Goal: Navigation & Orientation: Find specific page/section

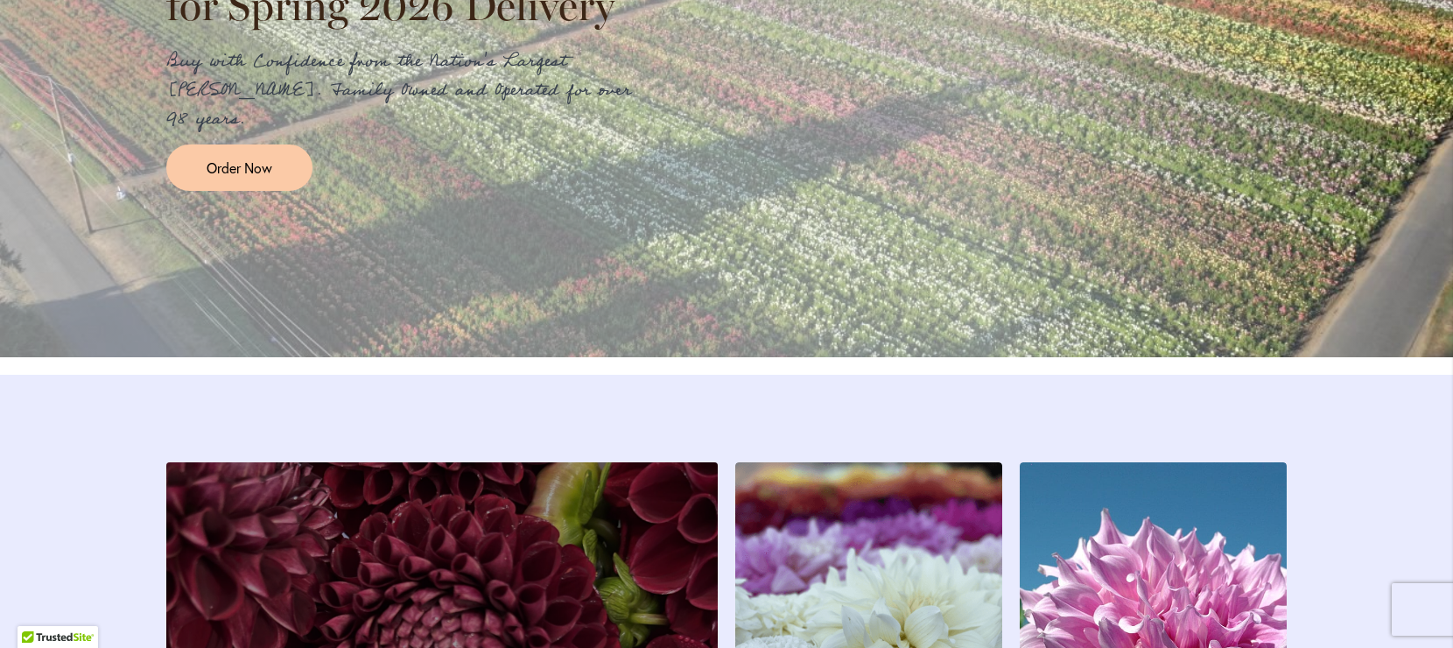
scroll to position [2773, 0]
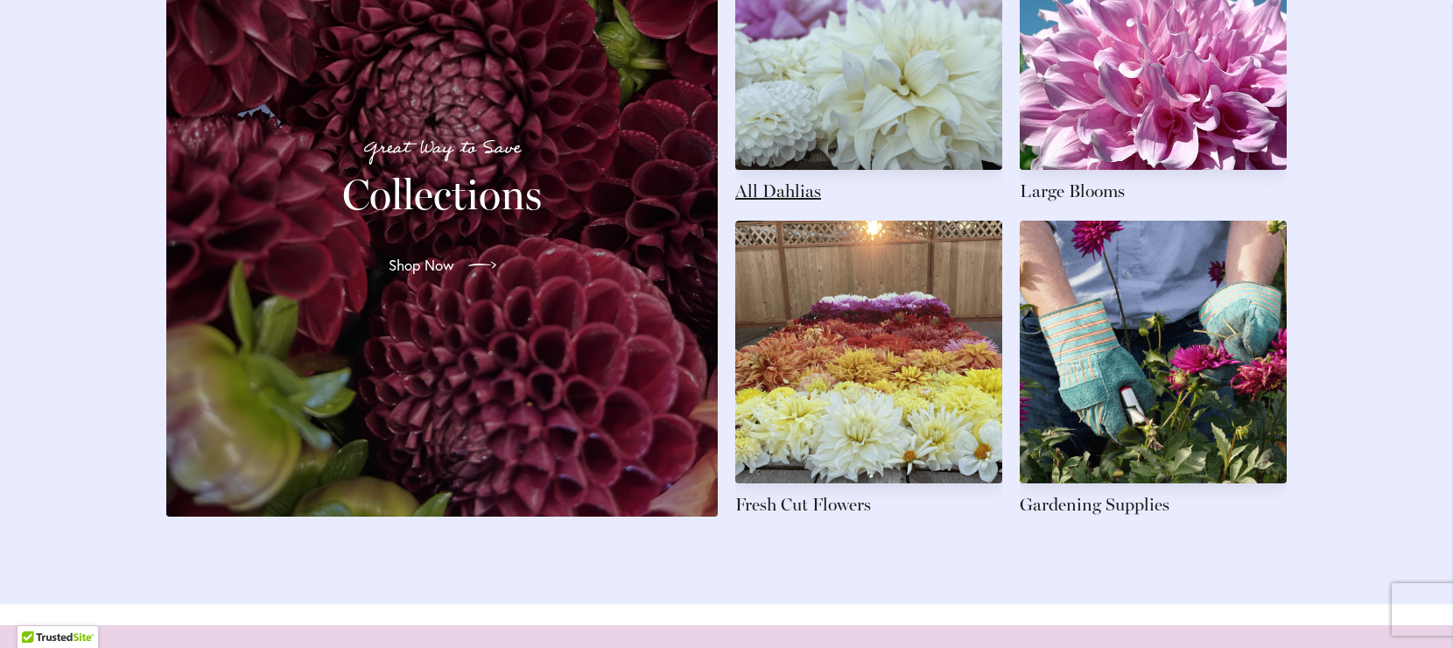
click at [892, 122] on link at bounding box center [868, 55] width 267 height 296
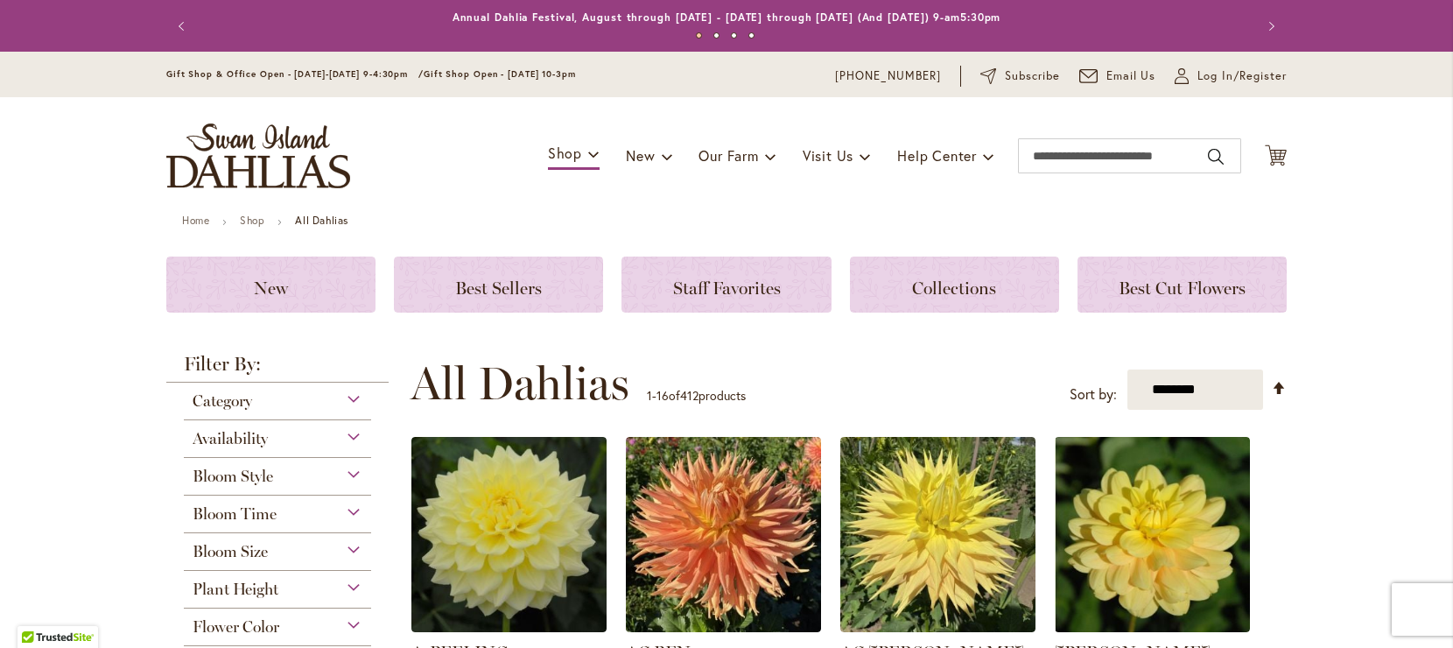
click at [216, 552] on span "Bloom Size" at bounding box center [230, 551] width 75 height 19
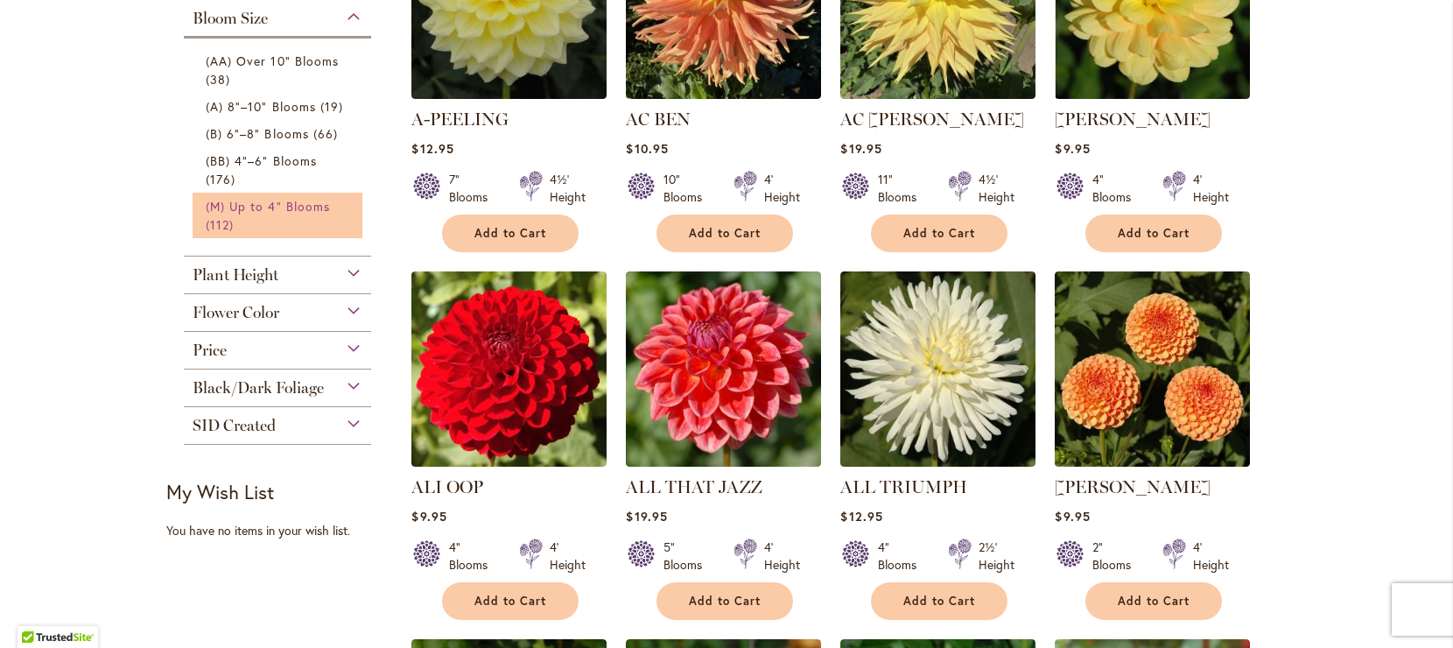
click at [207, 211] on span "(M) Up to 4" Blooms" at bounding box center [268, 206] width 124 height 17
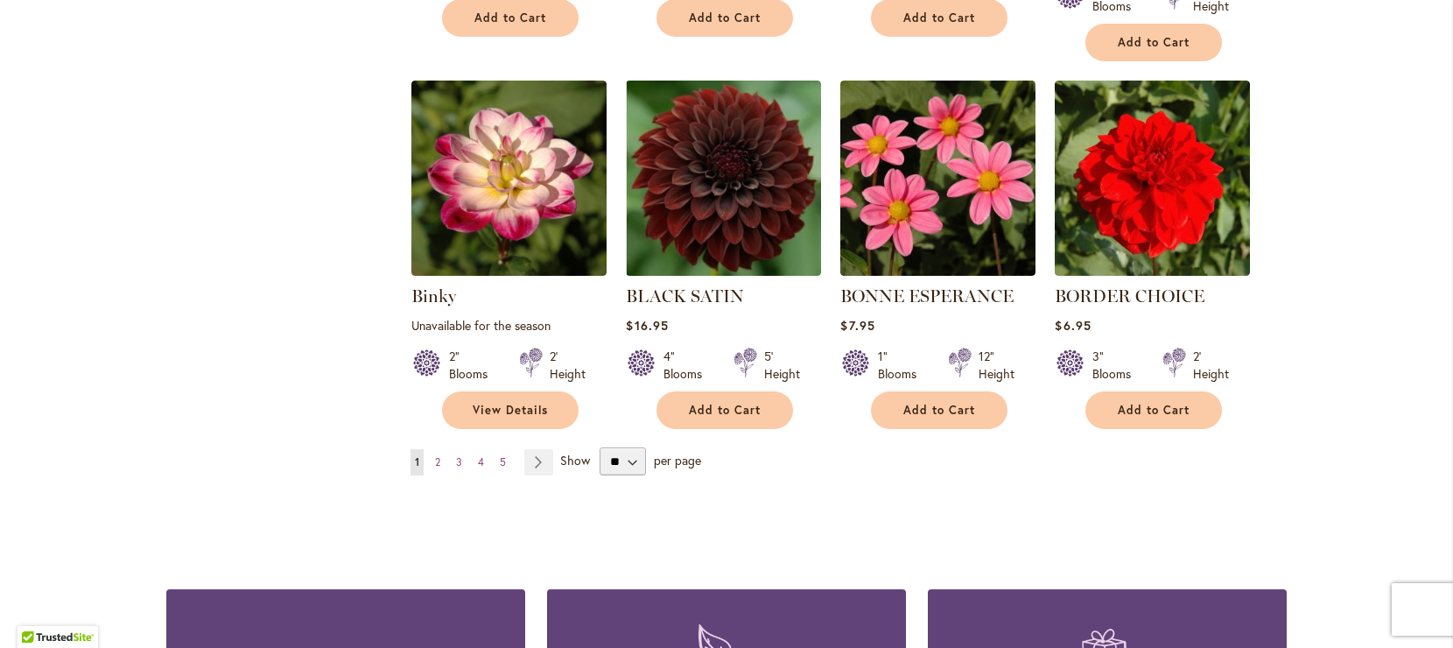
scroll to position [1471, 0]
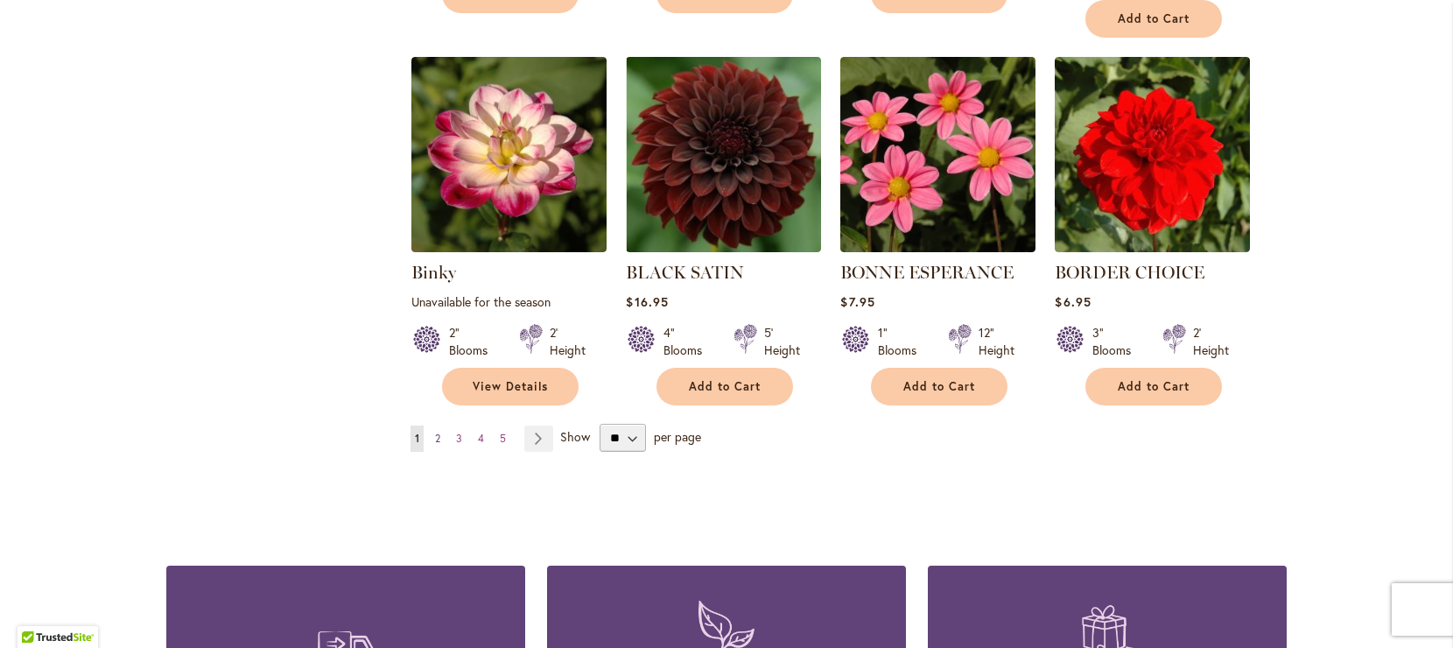
click at [435, 432] on span "2" at bounding box center [437, 438] width 5 height 13
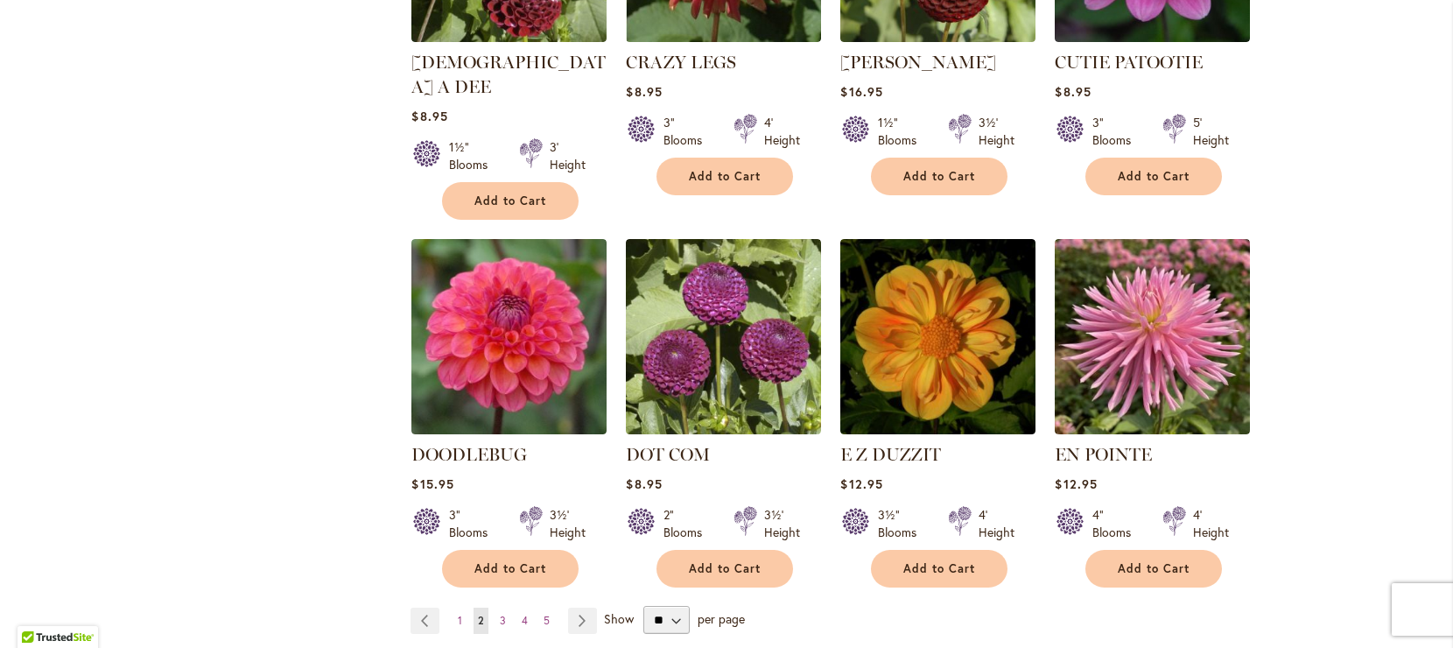
scroll to position [1296, 0]
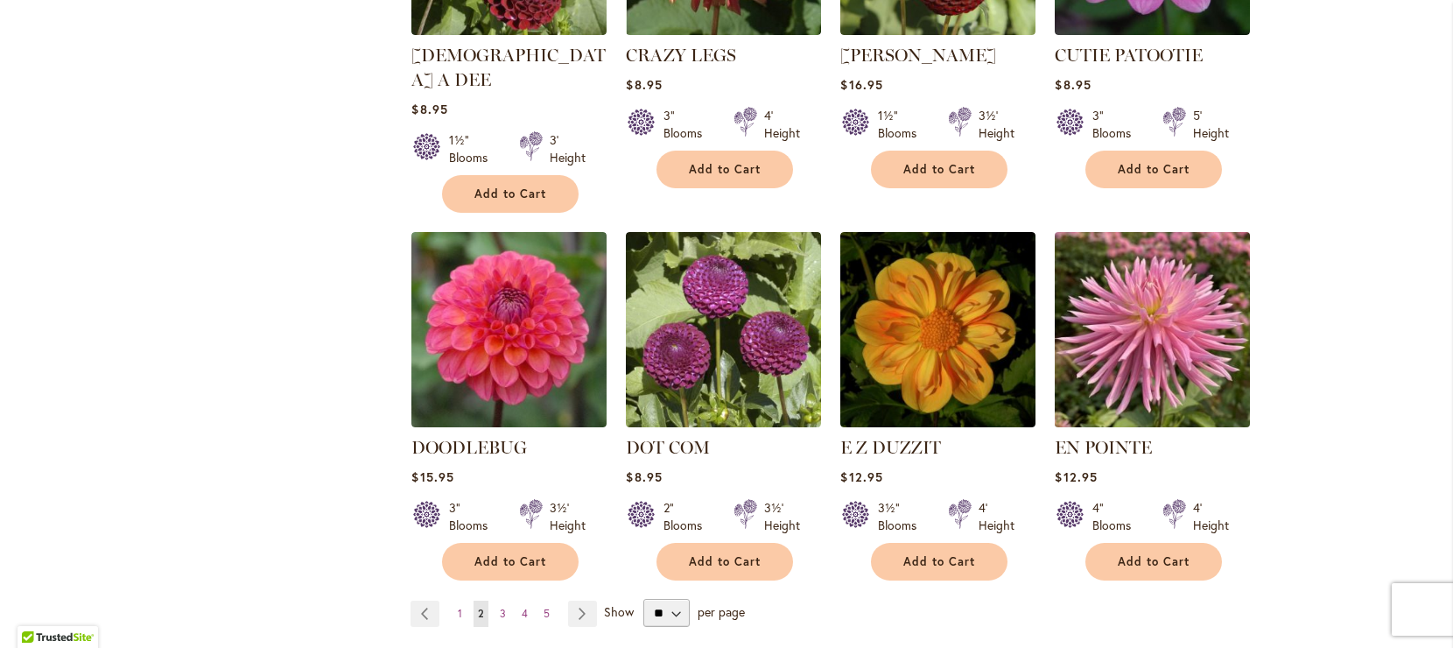
click at [1194, 330] on img at bounding box center [1153, 329] width 205 height 205
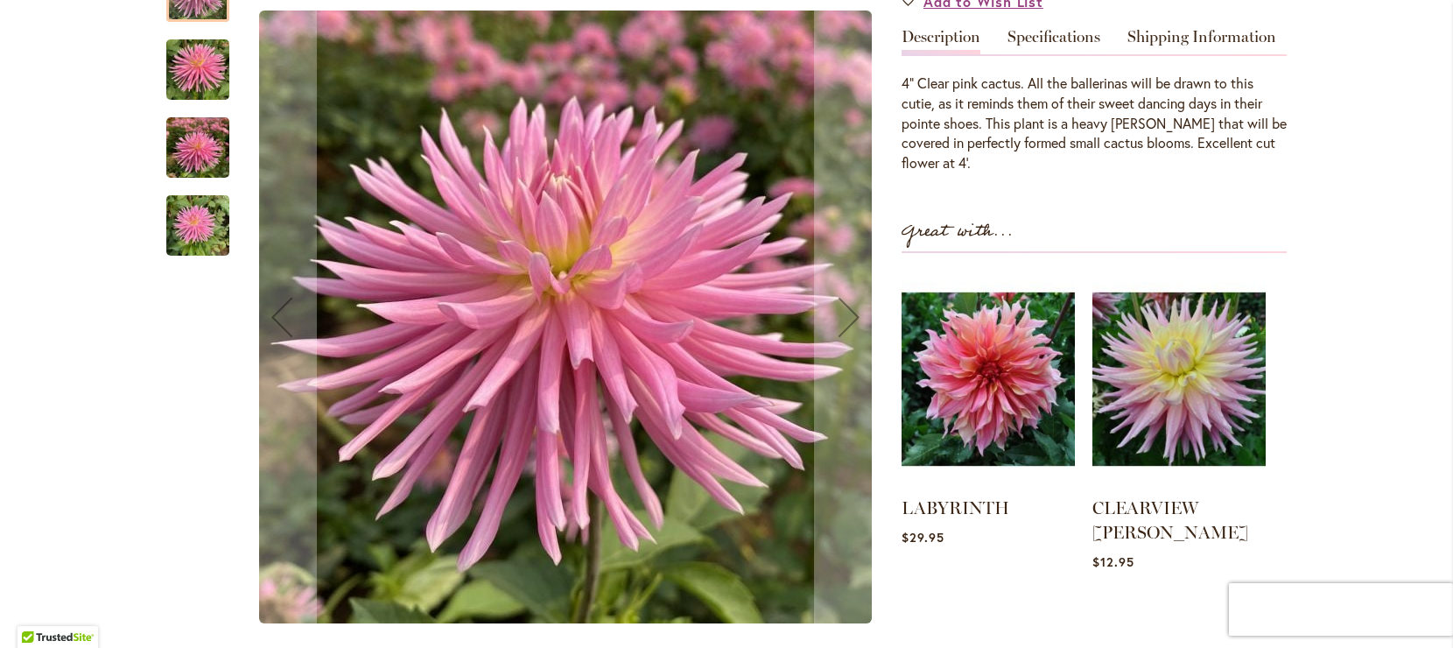
scroll to position [1109, 0]
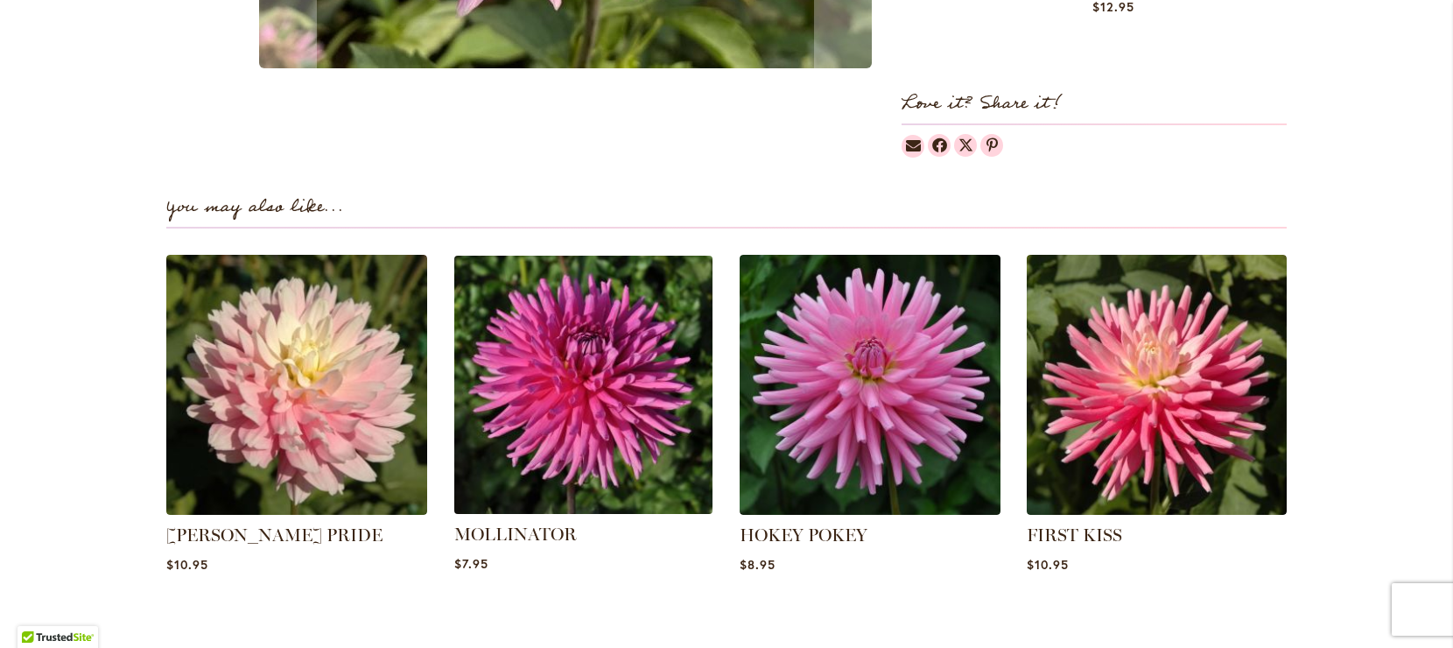
click at [572, 388] on img at bounding box center [582, 384] width 271 height 271
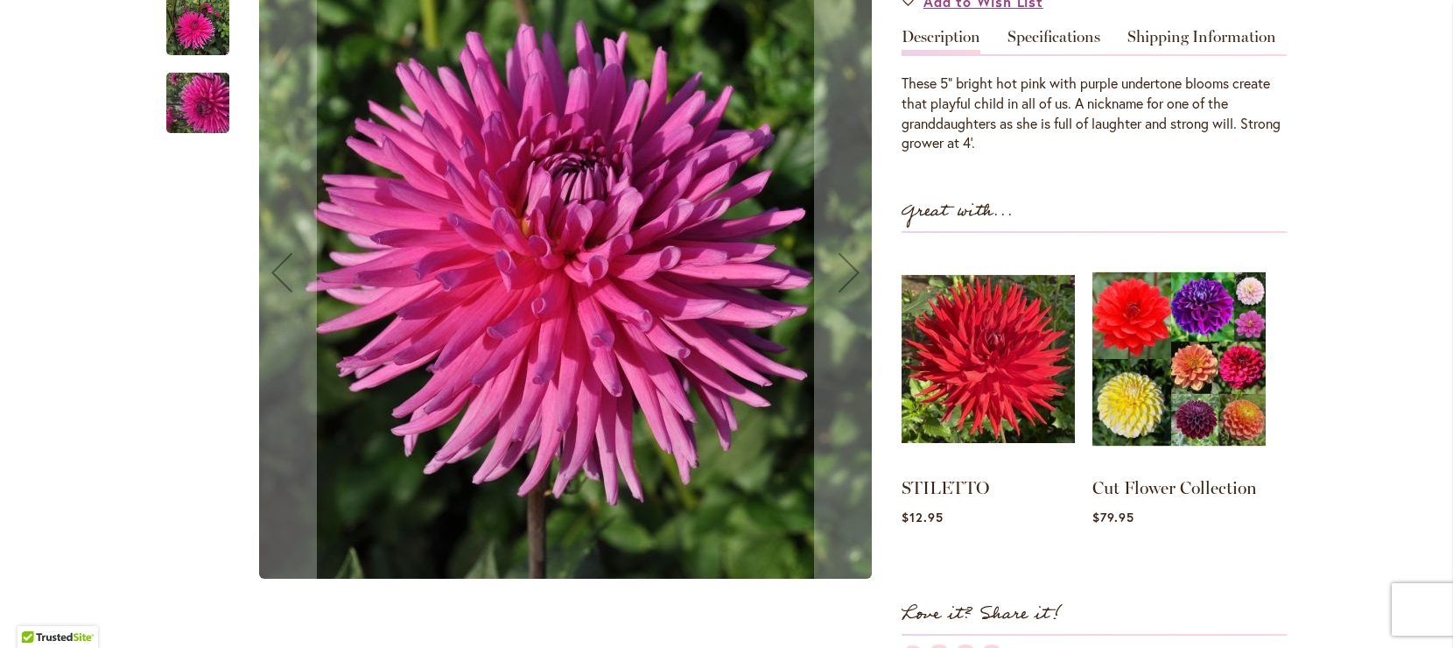
scroll to position [1109, 0]
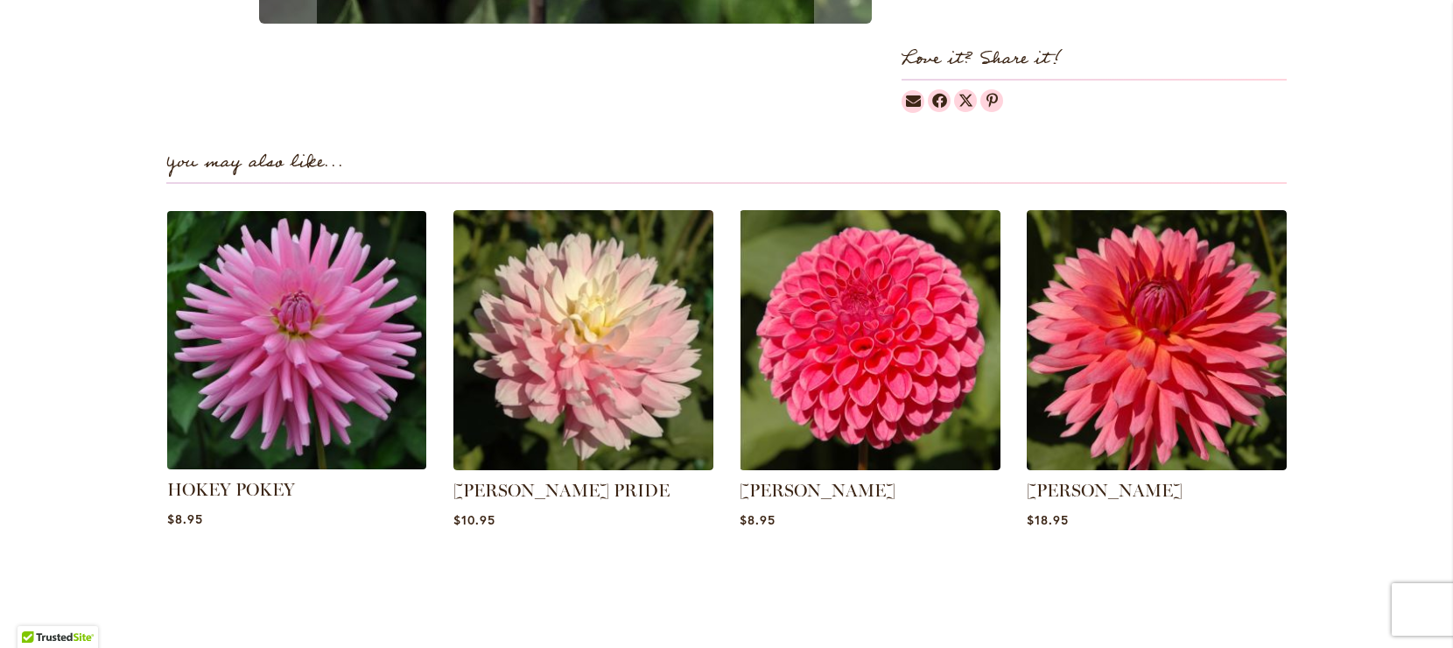
click at [250, 401] on img at bounding box center [296, 339] width 271 height 271
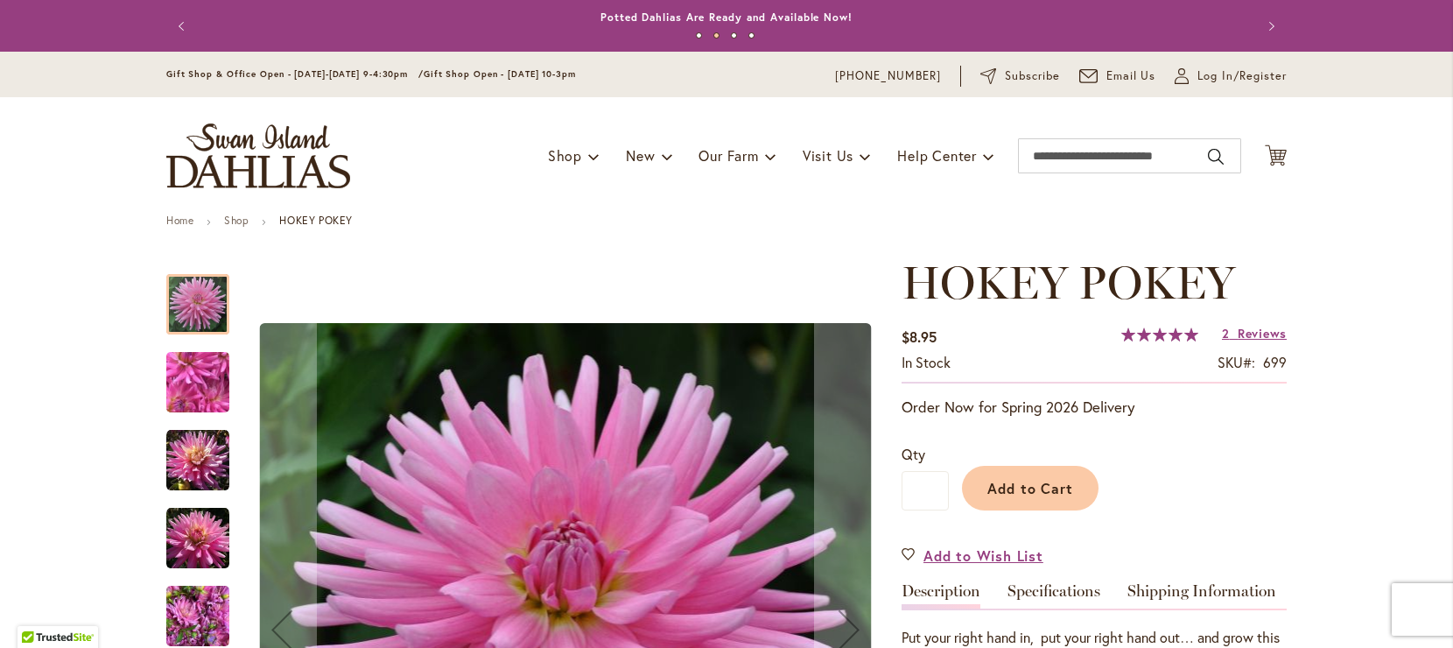
click at [205, 631] on img "HOKEY POKEY" at bounding box center [197, 616] width 63 height 84
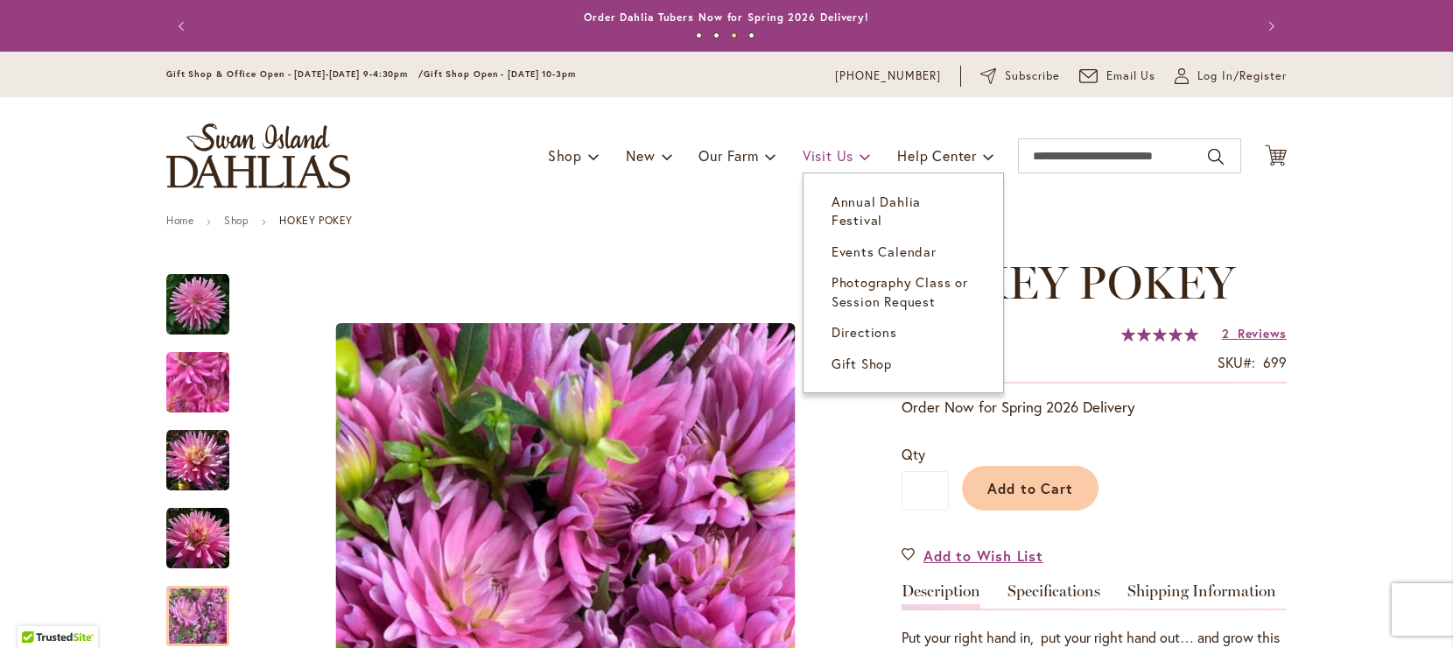
click at [844, 158] on span "Visit Us" at bounding box center [828, 155] width 51 height 18
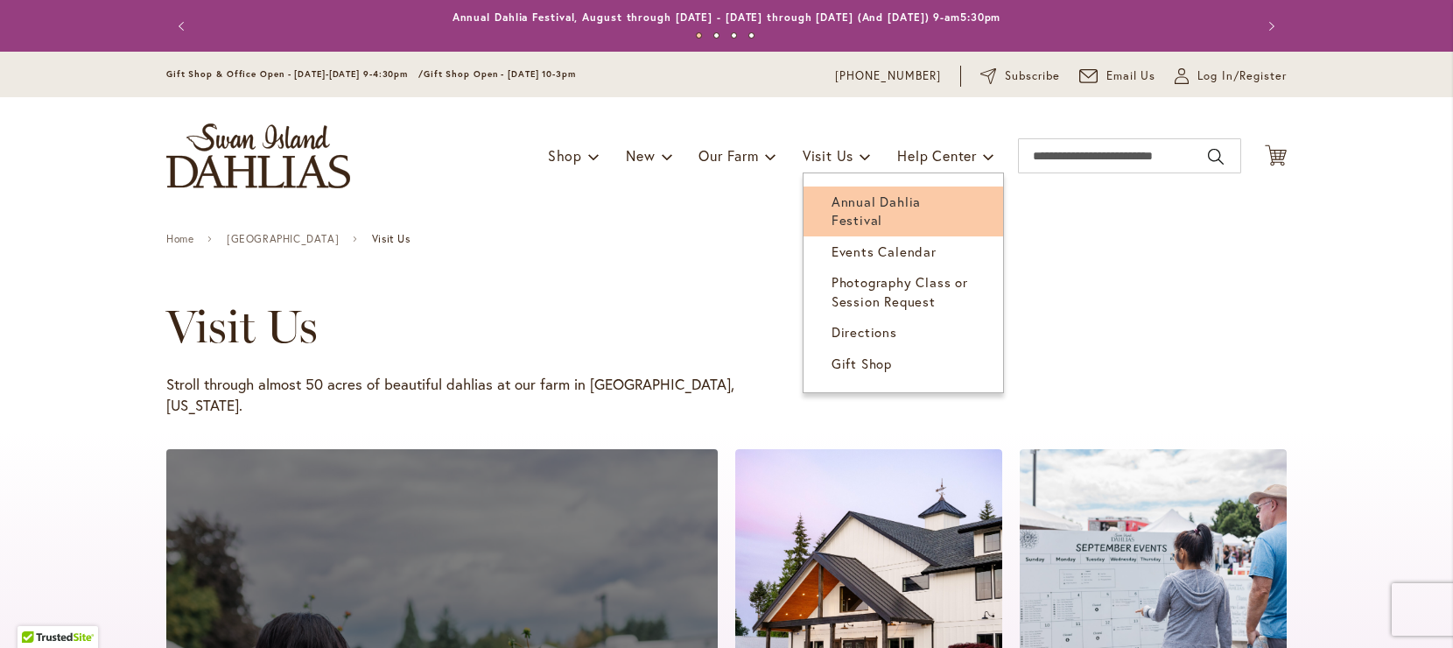
click at [856, 200] on span "Annual Dahlia Festival" at bounding box center [876, 211] width 89 height 36
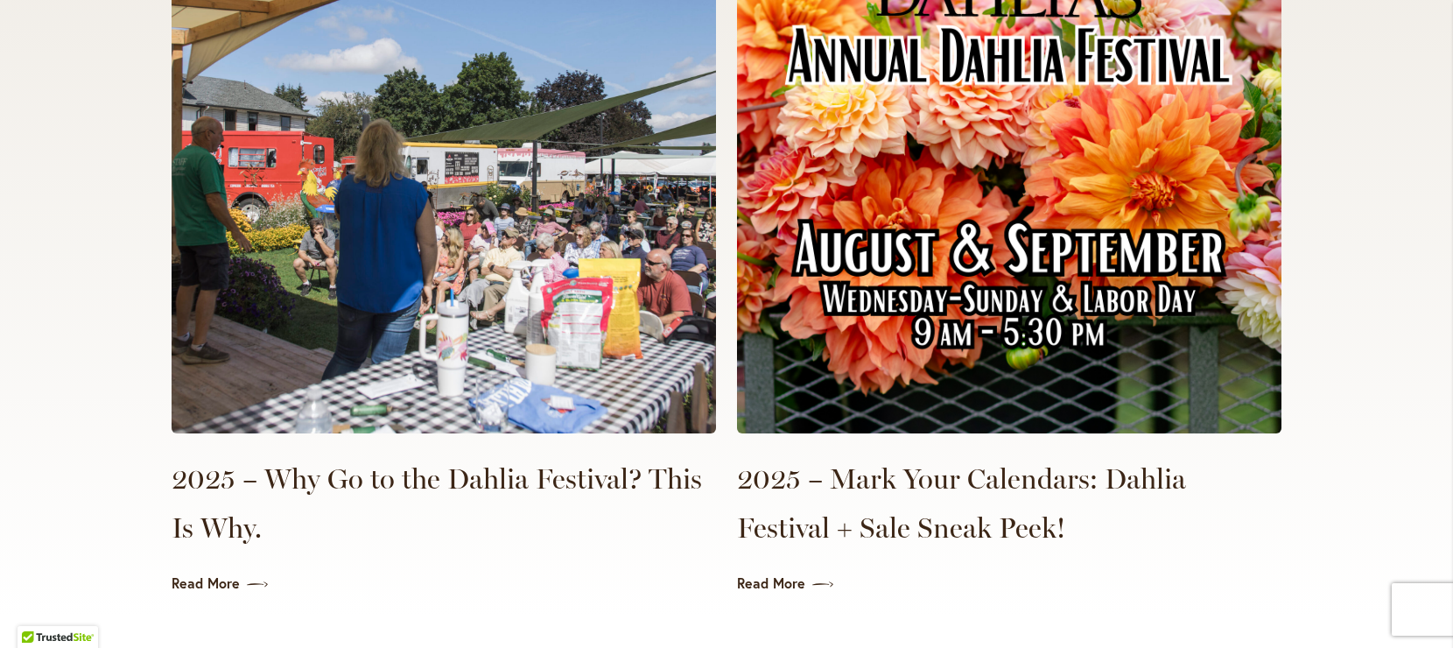
scroll to position [4053, 0]
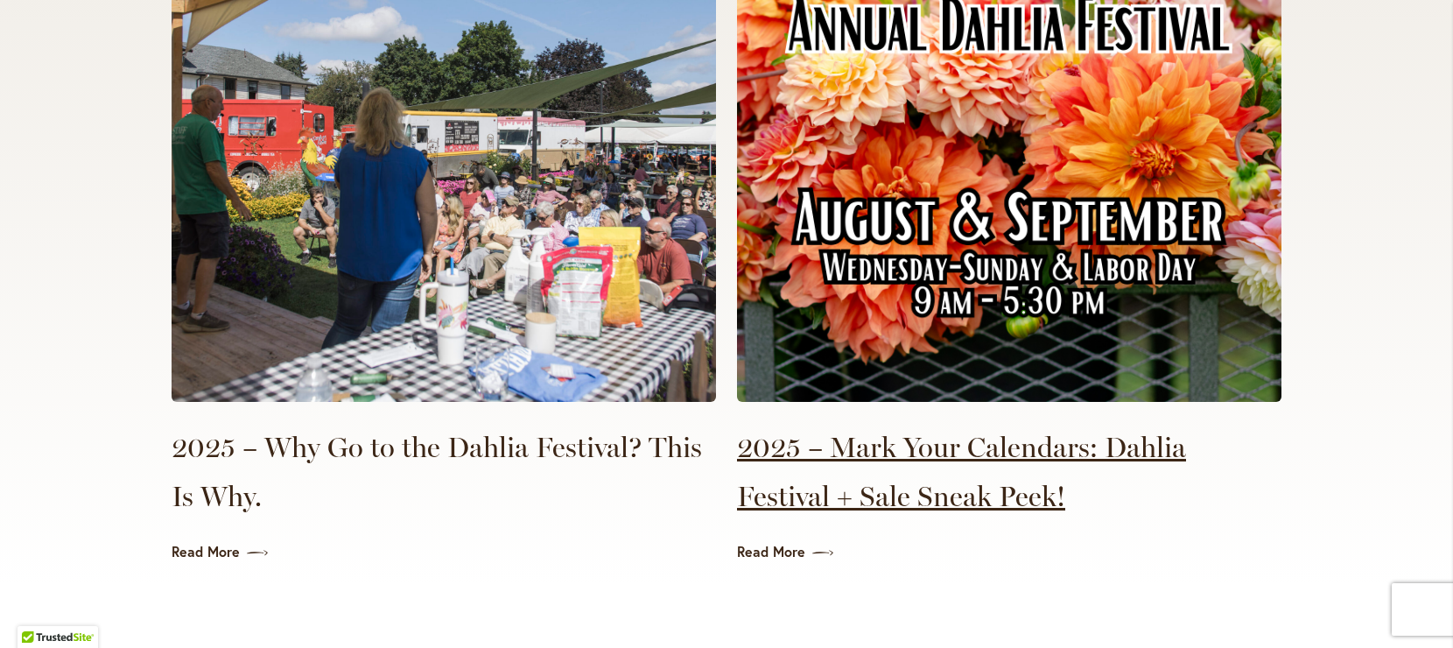
click at [833, 482] on link "2025 – Mark Your Calendars: Dahlia Festival + Sale Sneak Peek!" at bounding box center [1009, 472] width 545 height 98
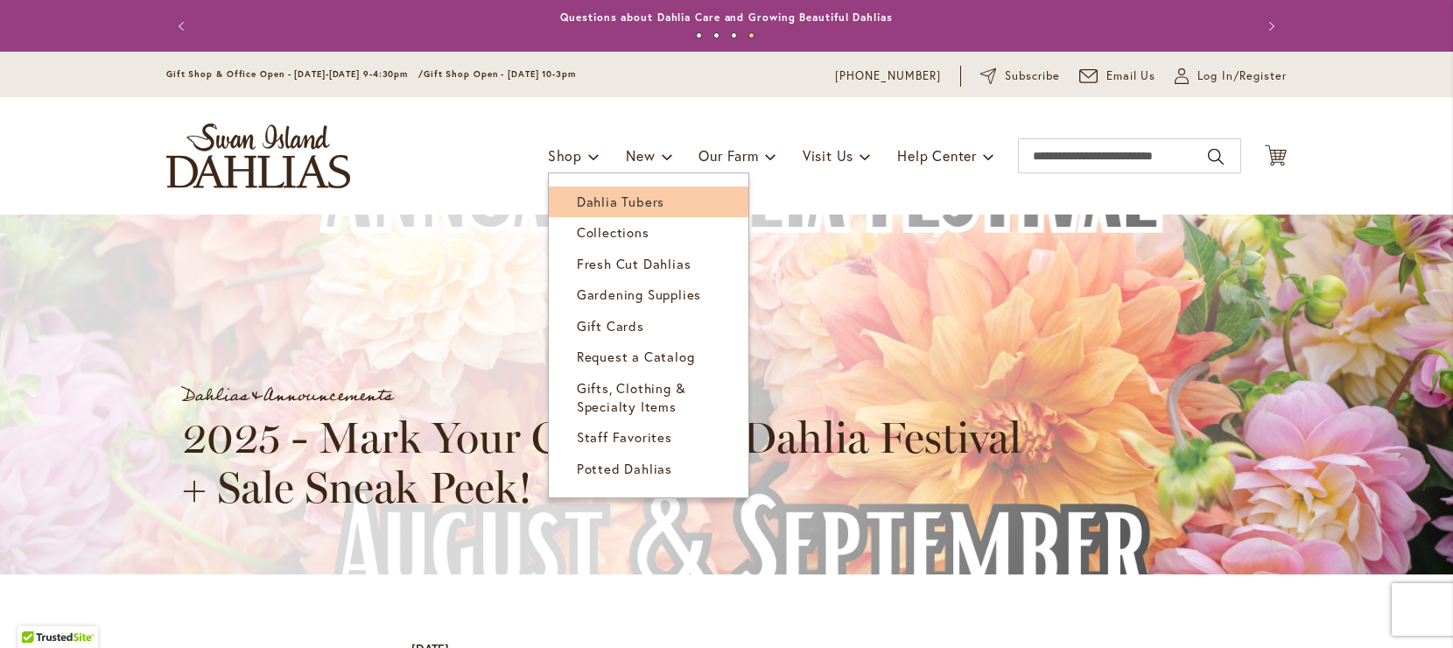
click at [603, 198] on span "Dahlia Tubers" at bounding box center [621, 202] width 88 height 18
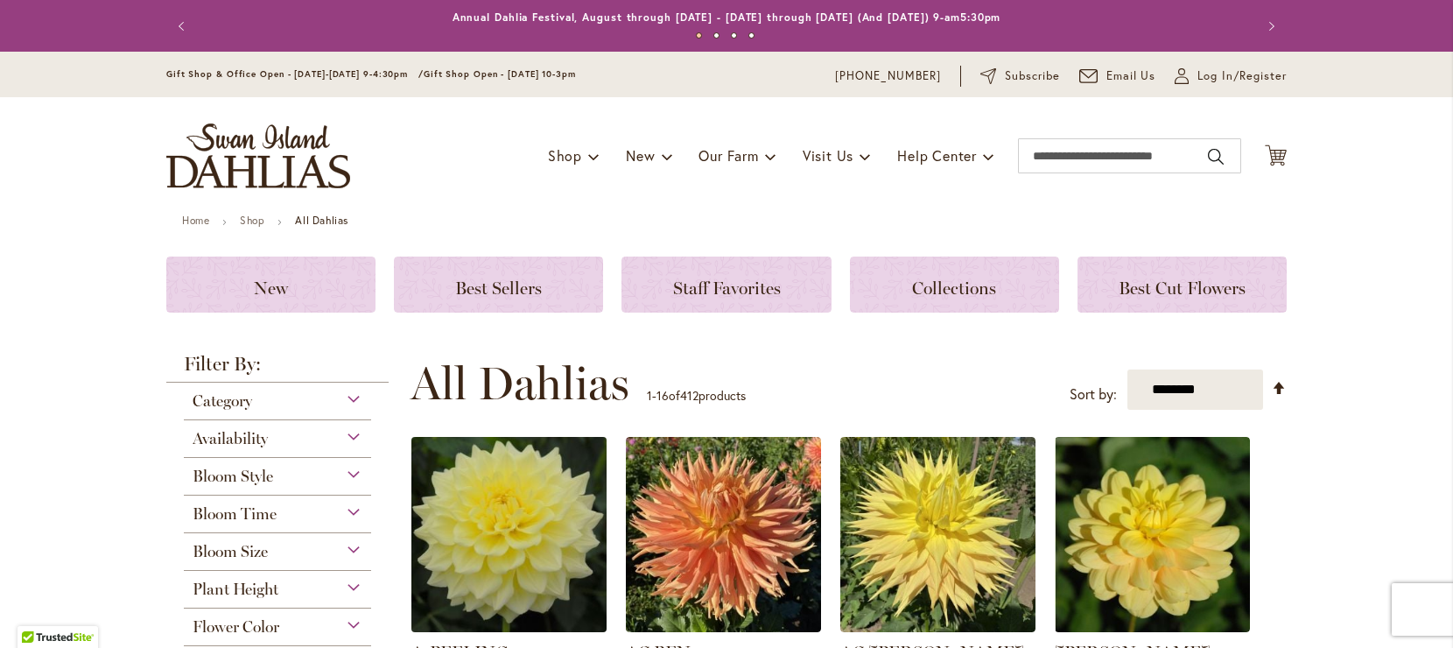
scroll to position [554, 0]
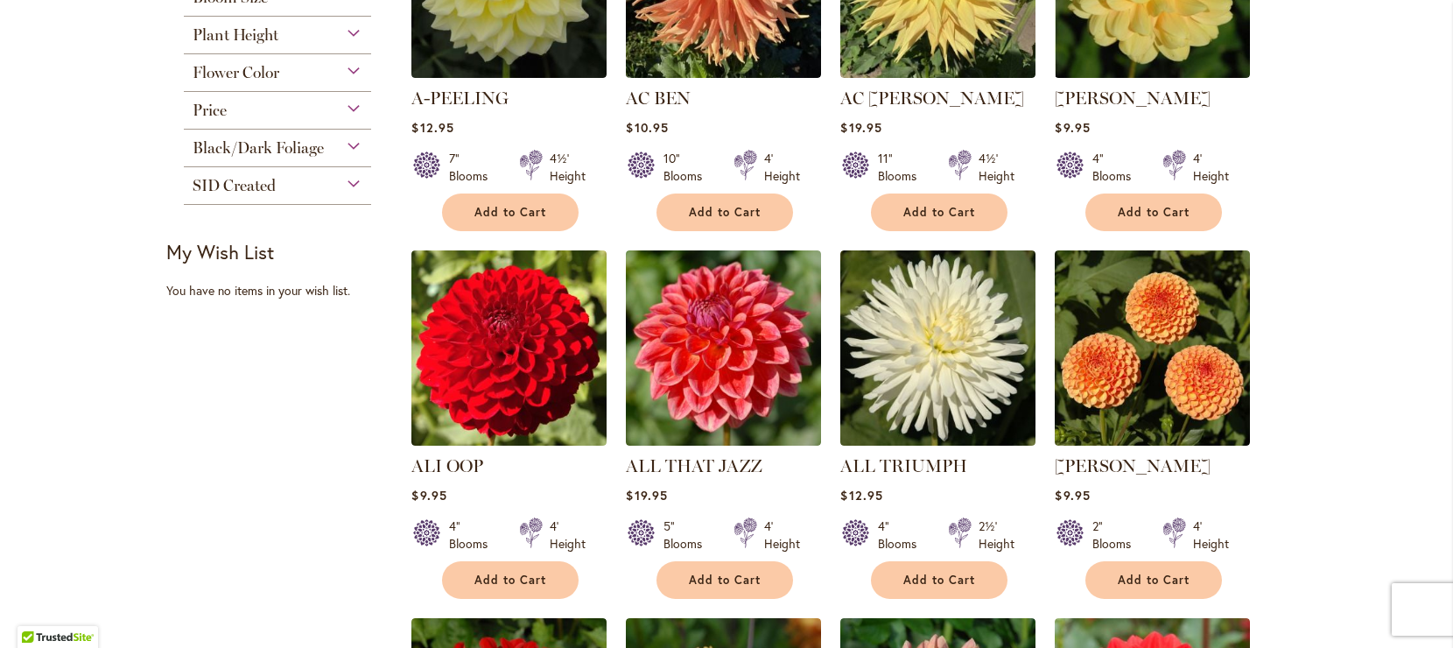
click at [257, 152] on span "Black/Dark Foliage" at bounding box center [258, 147] width 131 height 19
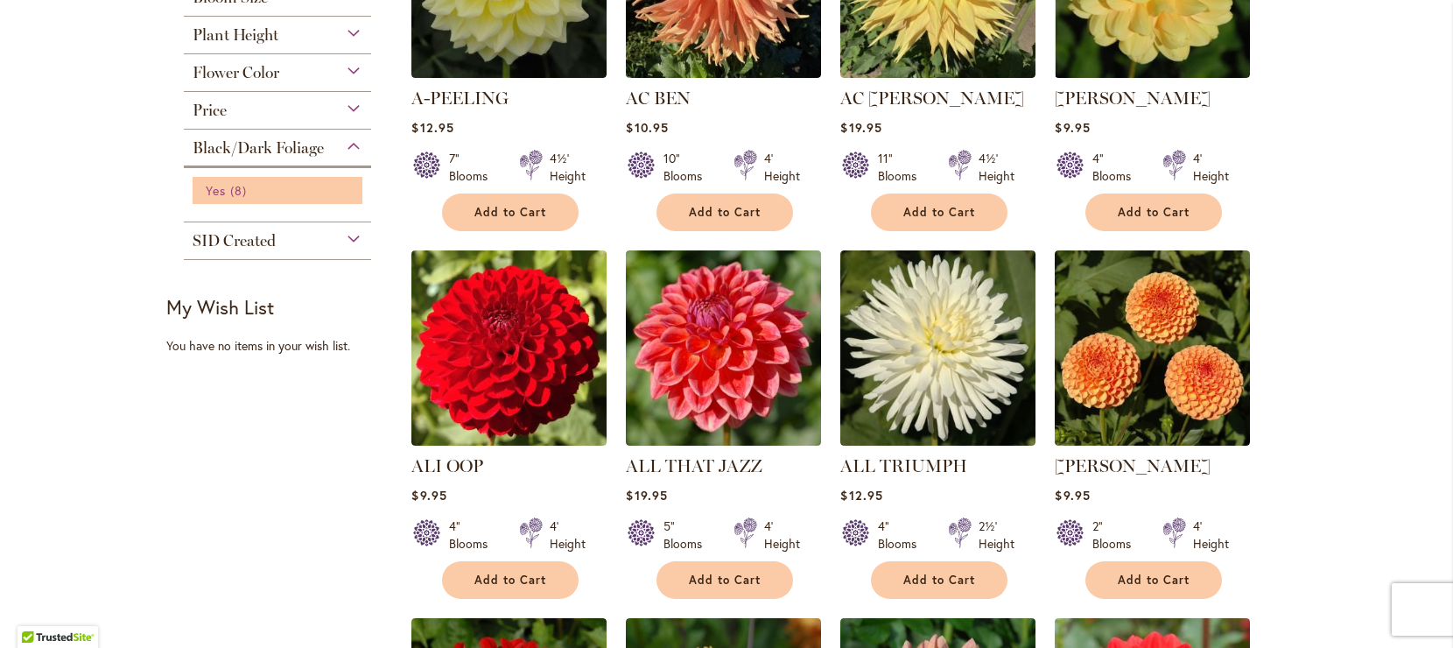
click at [231, 193] on span "8 items" at bounding box center [240, 190] width 21 height 18
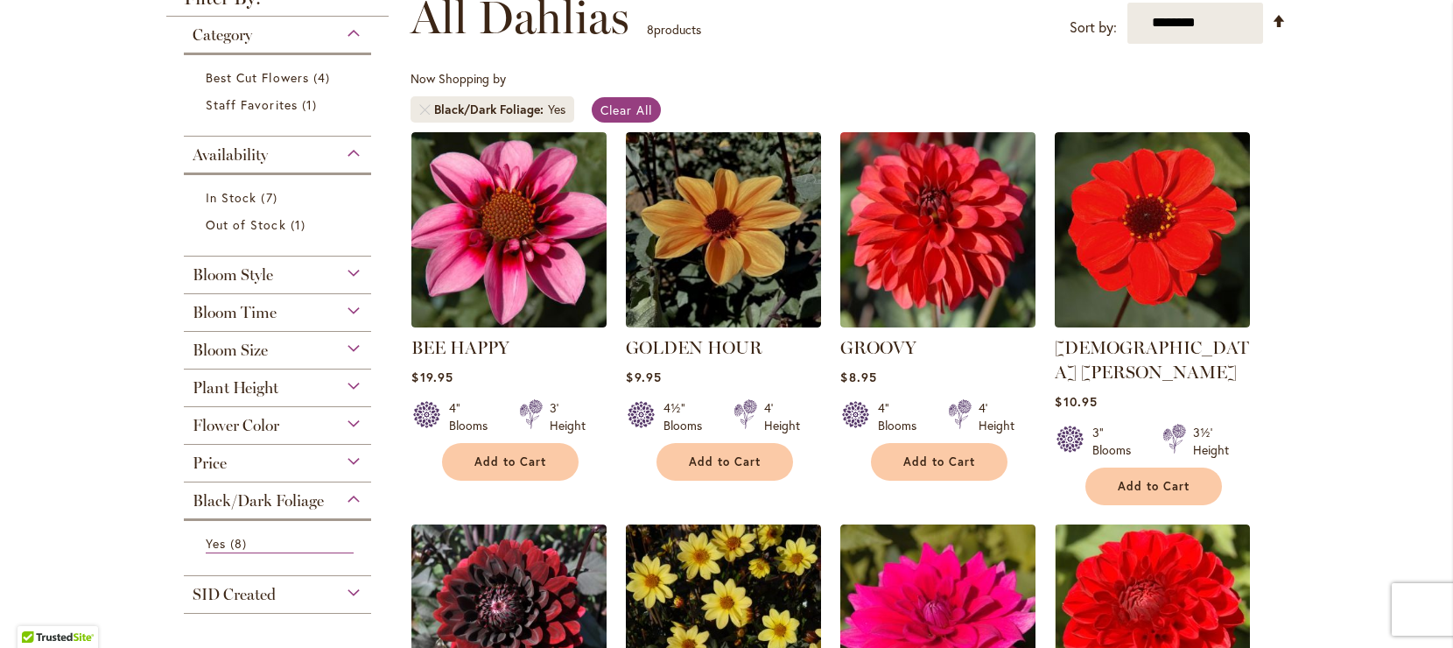
scroll to position [262, 0]
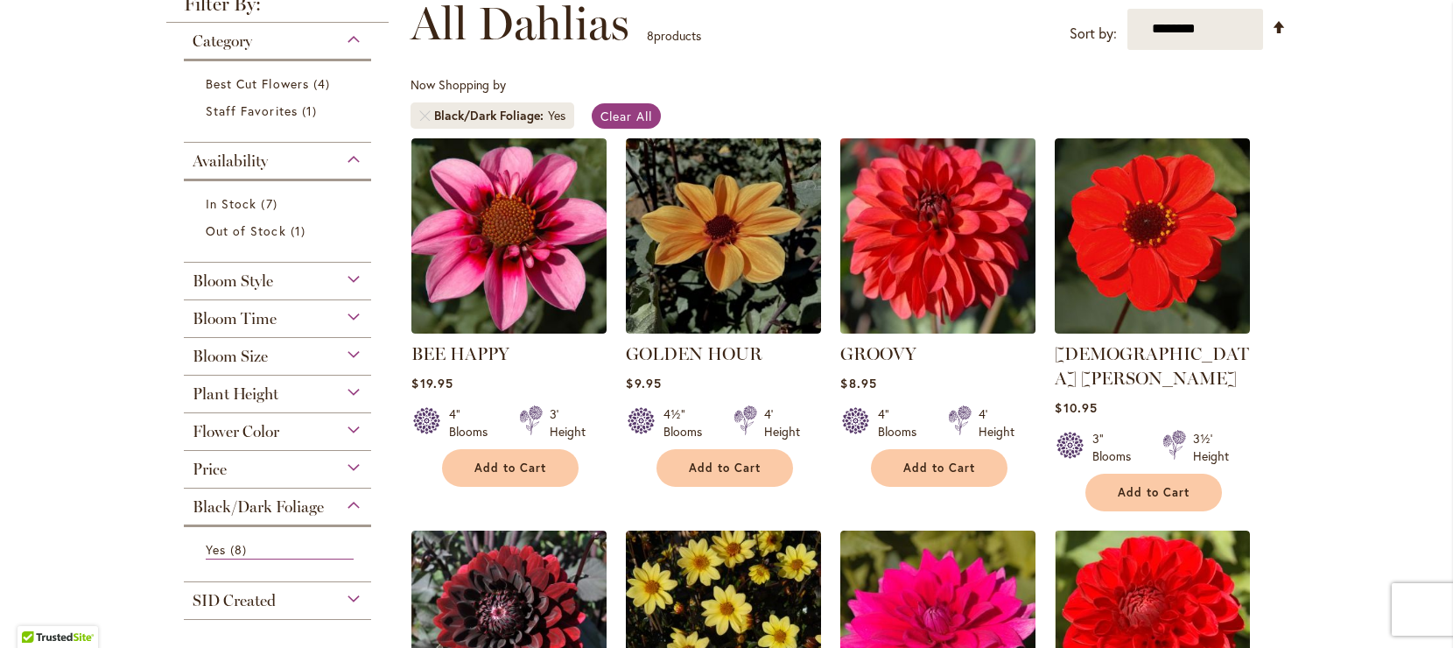
click at [955, 248] on img at bounding box center [938, 235] width 205 height 205
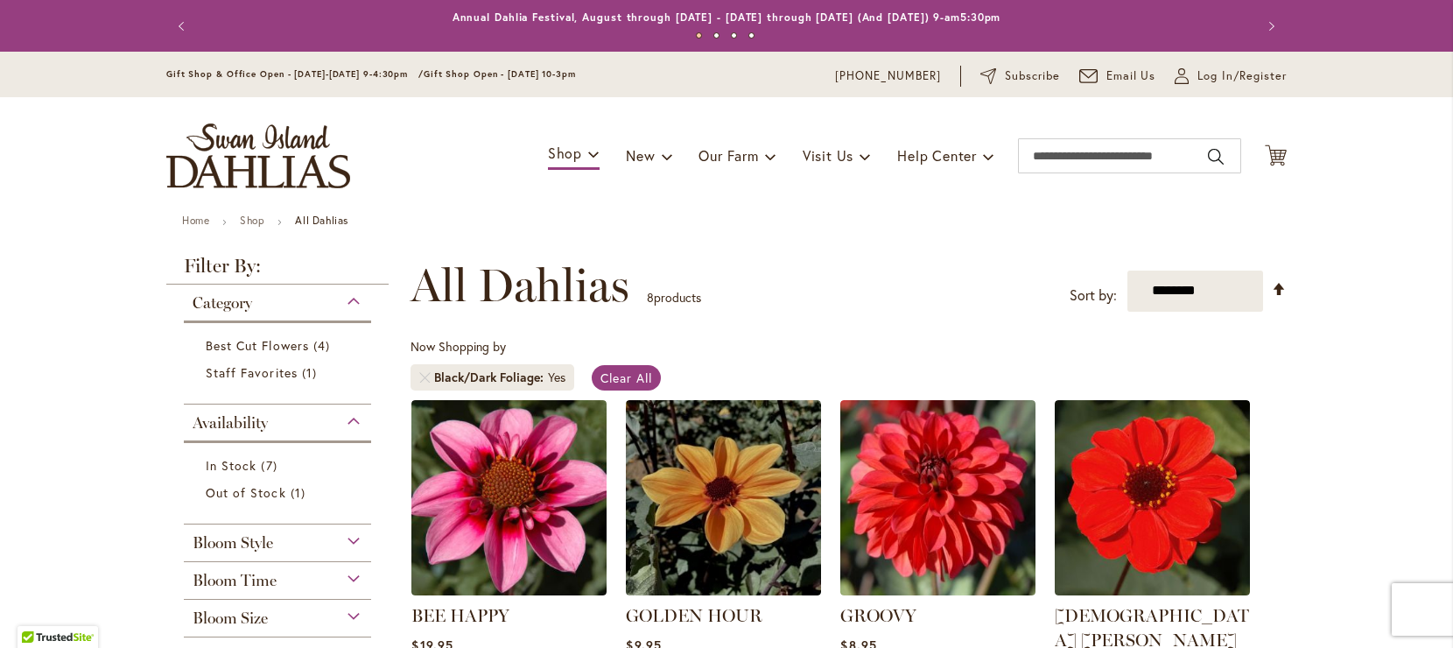
scroll to position [554, 0]
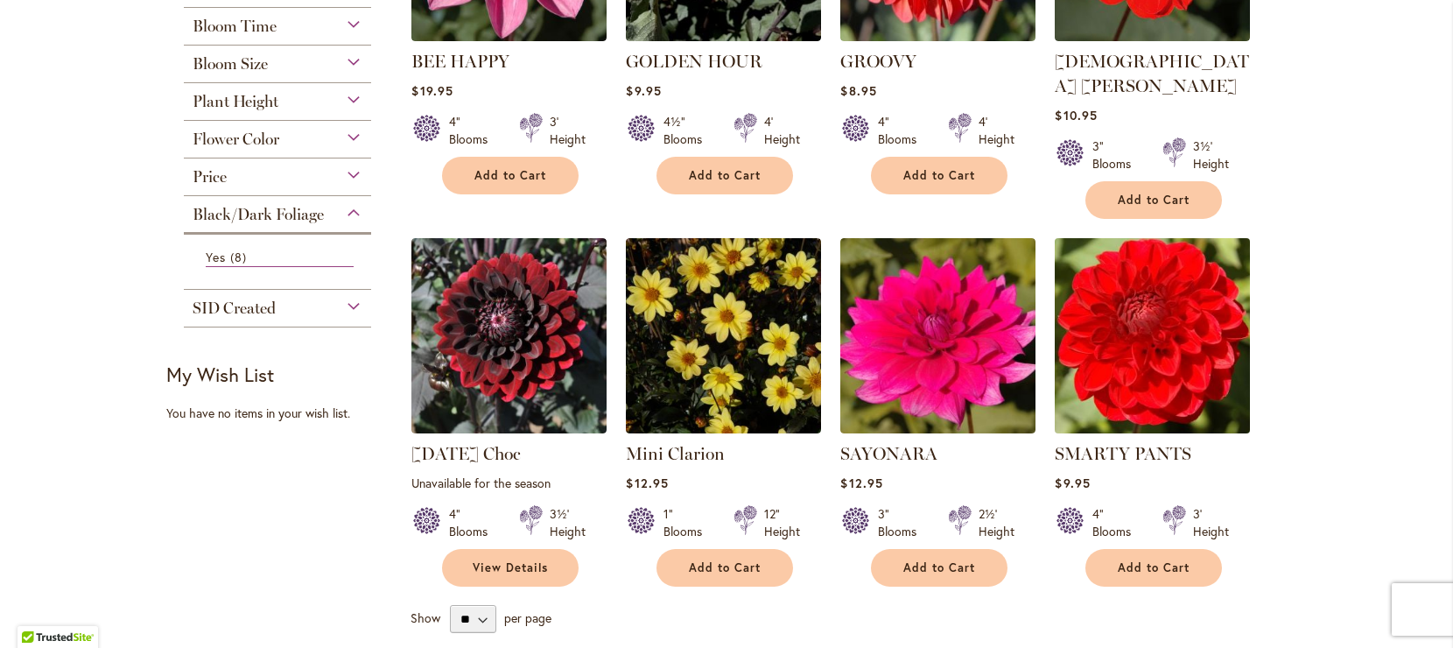
click at [1177, 321] on img at bounding box center [1153, 335] width 205 height 205
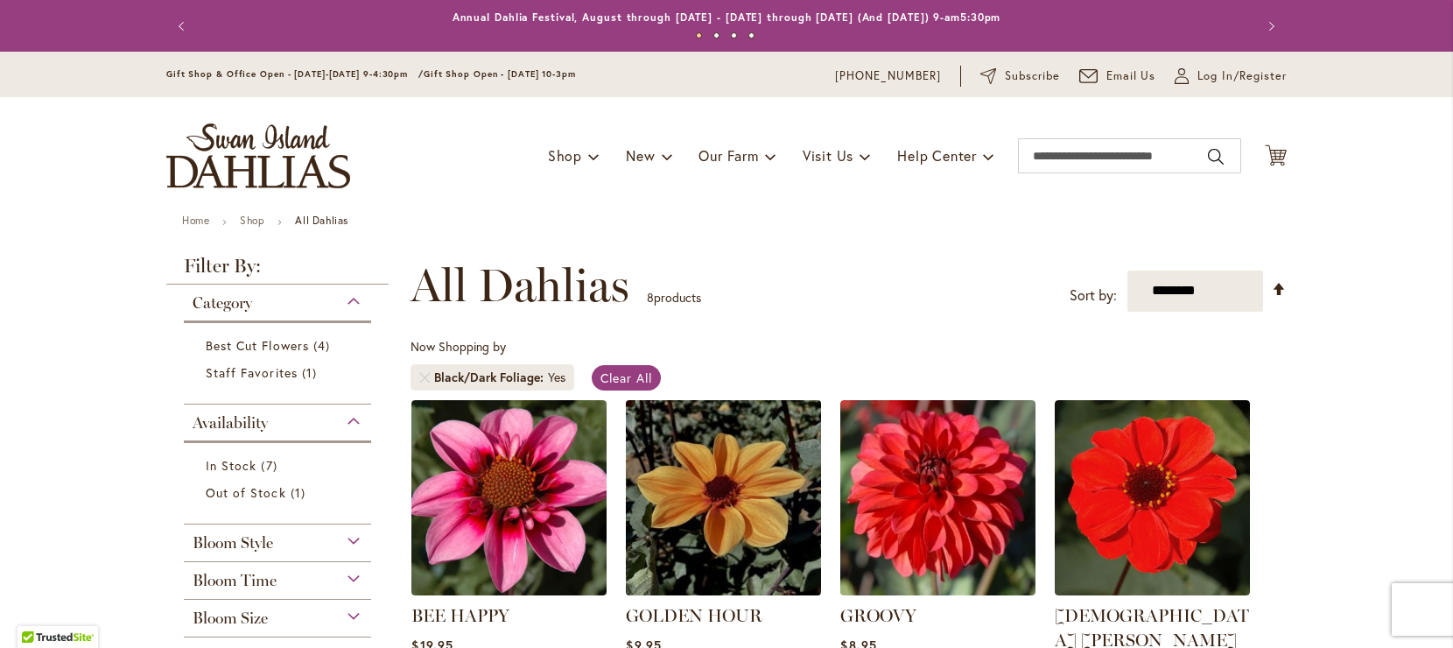
click at [737, 483] on img at bounding box center [724, 497] width 205 height 205
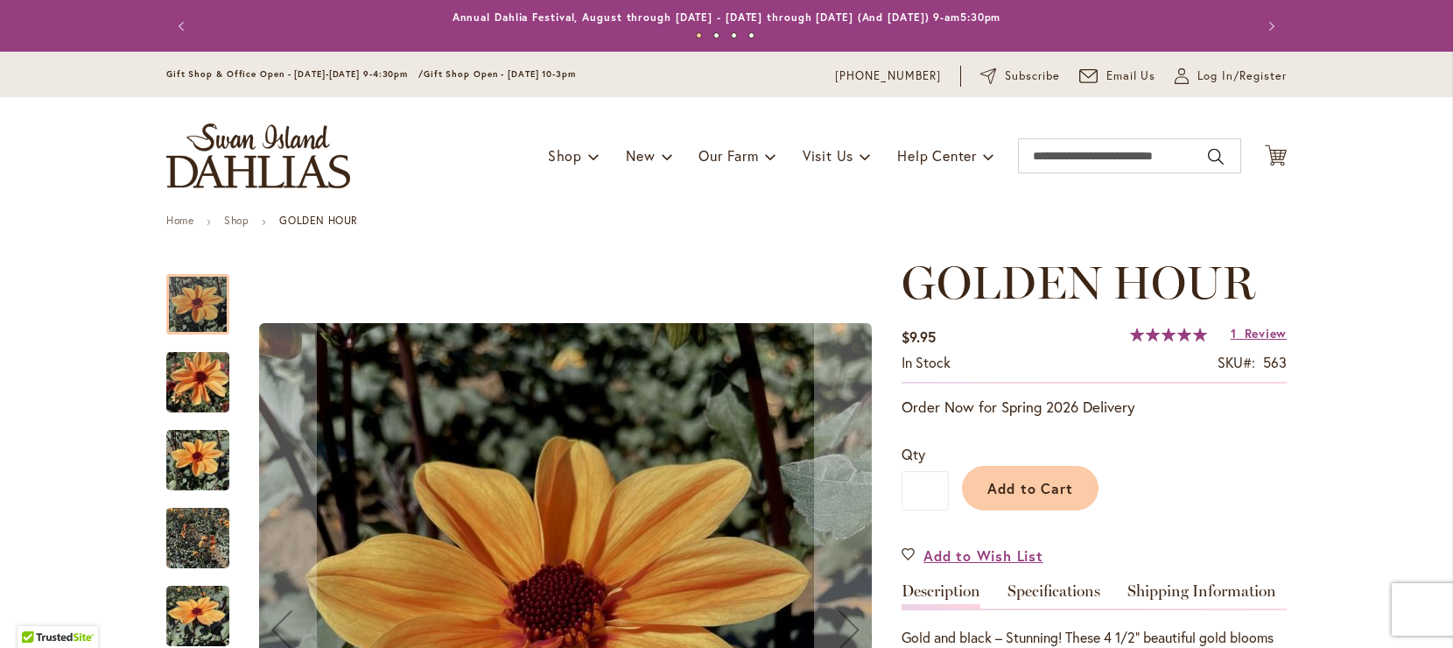
click at [197, 536] on img "Golden Hour" at bounding box center [197, 538] width 63 height 84
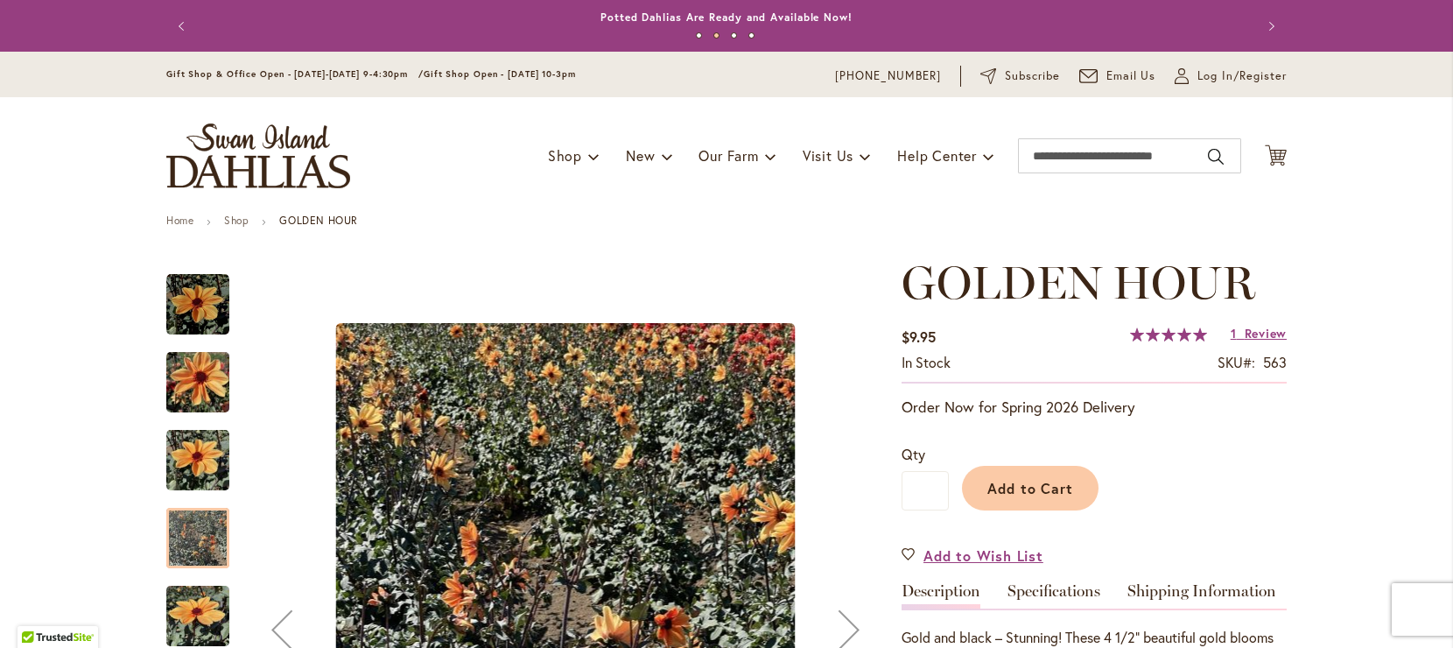
click at [191, 626] on img "Golden Hour" at bounding box center [197, 616] width 63 height 84
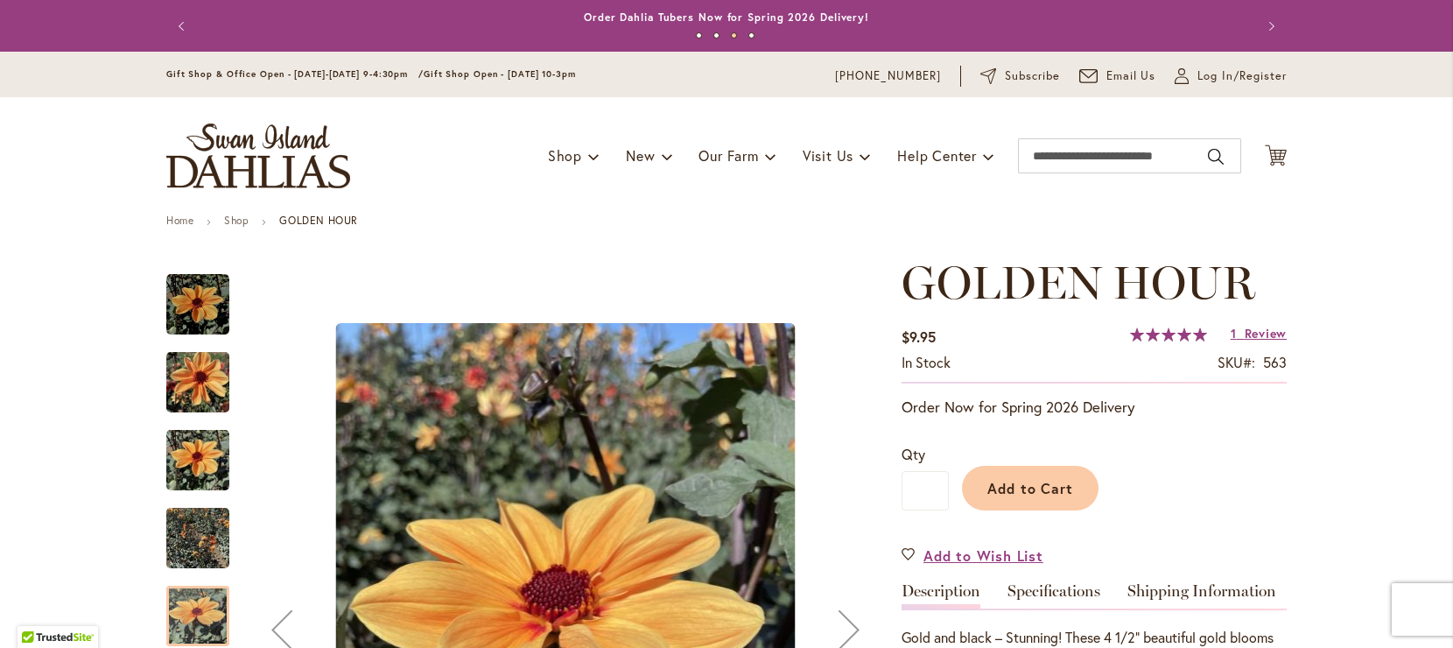
click at [186, 560] on img "Golden Hour" at bounding box center [197, 538] width 63 height 84
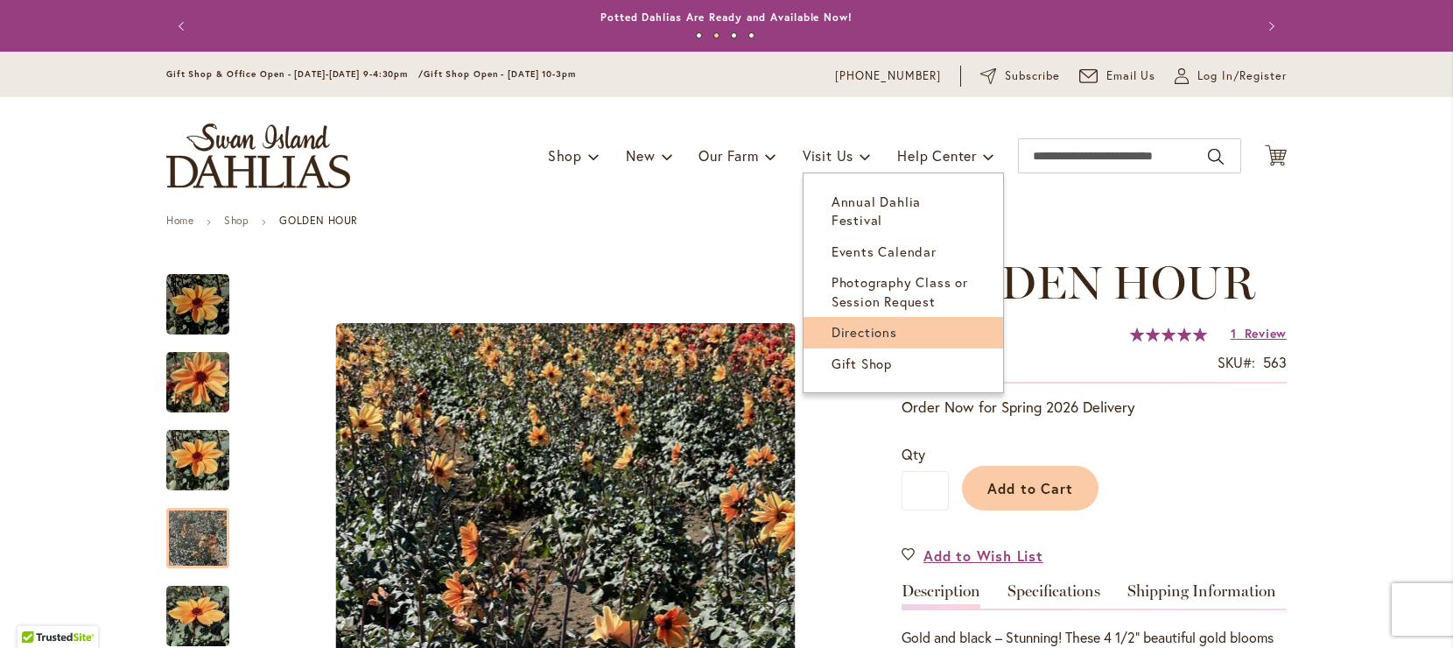
click at [853, 323] on span "Directions" at bounding box center [865, 332] width 66 height 18
